Goal: Navigation & Orientation: Find specific page/section

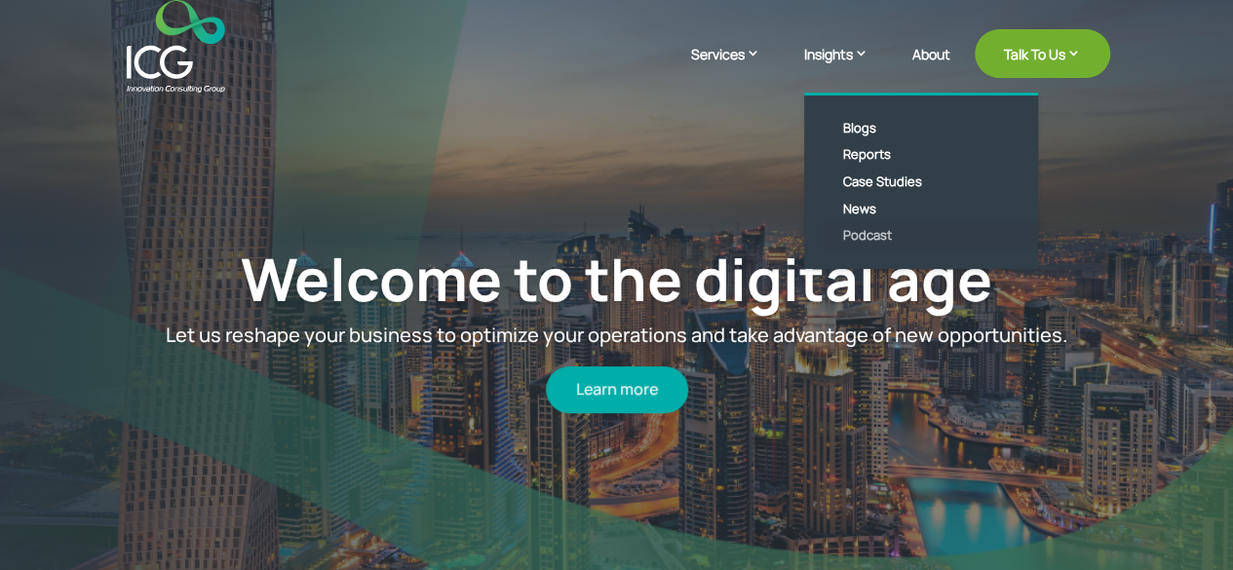
click at [858, 241] on link "Podcast" at bounding box center [936, 235] width 224 height 27
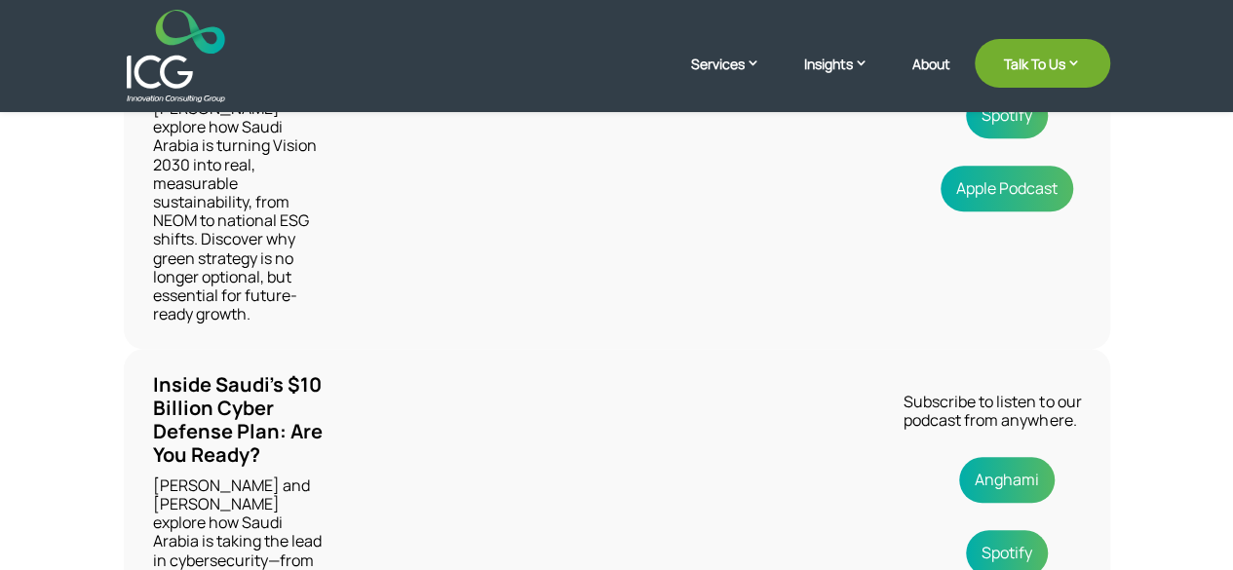
scroll to position [791, 0]
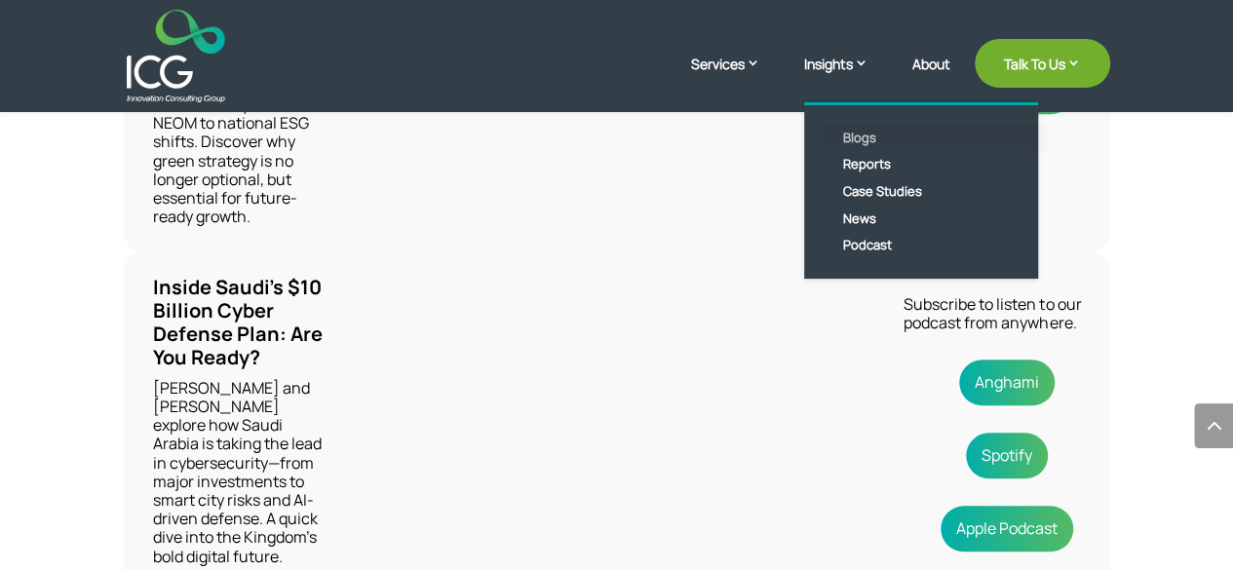
click at [856, 140] on link "Blogs" at bounding box center [936, 138] width 224 height 27
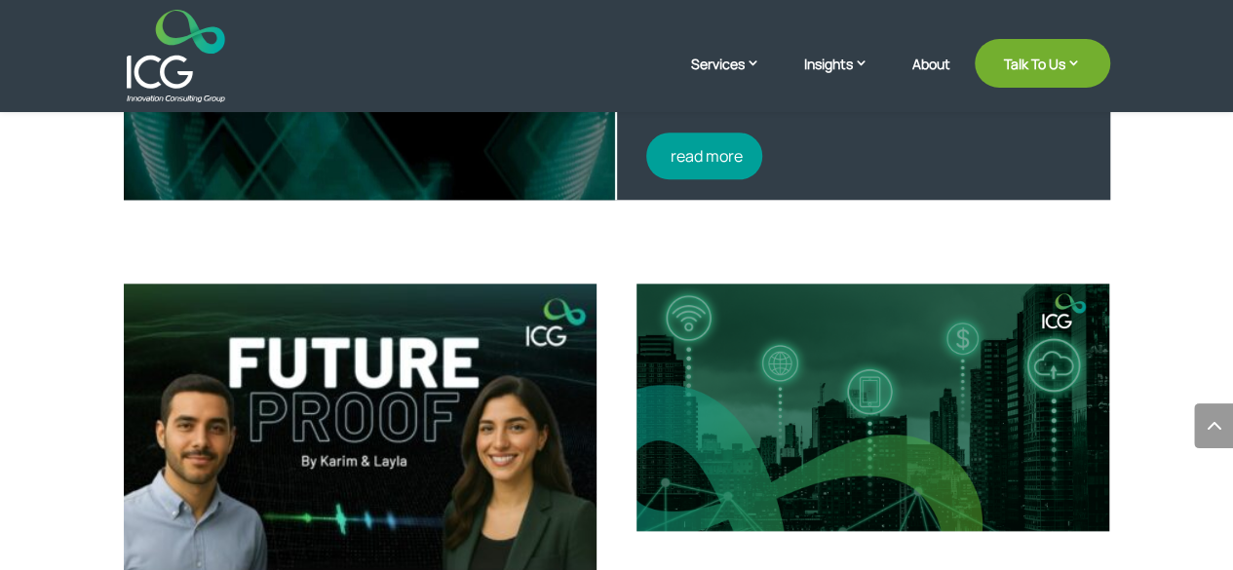
scroll to position [675, 0]
